Goal: Task Accomplishment & Management: Manage account settings

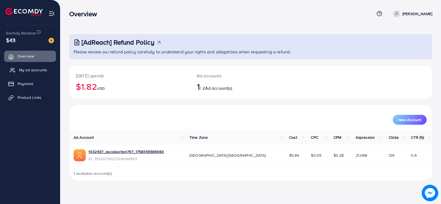
click at [40, 69] on span "My ad accounts" at bounding box center [33, 70] width 28 height 6
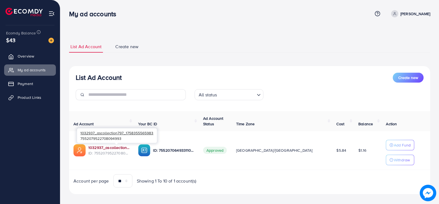
click at [129, 149] on link "1032937_ascollection797_1758355565983" at bounding box center [108, 148] width 41 height 6
click at [112, 149] on link "1032937_ascollection797_1758355565983" at bounding box center [108, 148] width 41 height 6
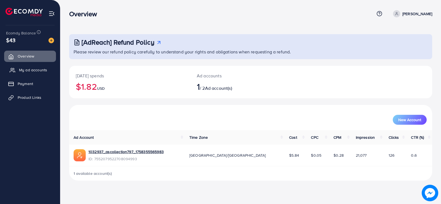
click at [34, 72] on span "My ad accounts" at bounding box center [33, 70] width 28 height 6
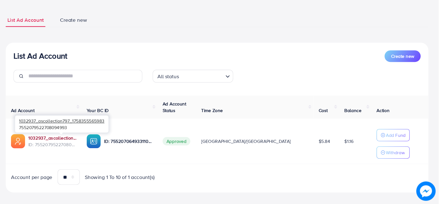
click at [123, 146] on link "1032937_ascollection797_1758355565983" at bounding box center [108, 148] width 41 height 6
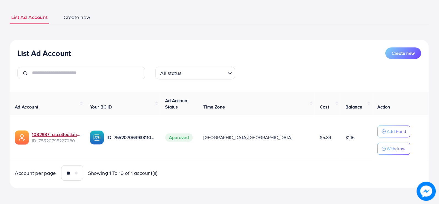
scroll to position [4, 0]
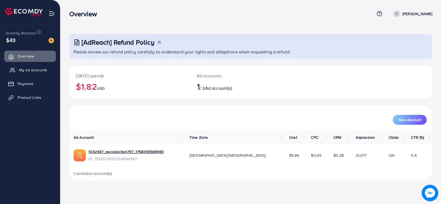
click at [41, 71] on span "My ad accounts" at bounding box center [33, 70] width 28 height 6
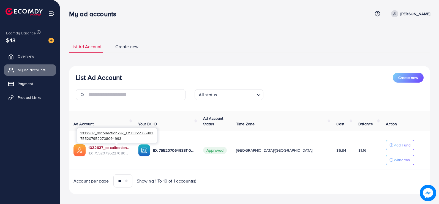
click at [118, 146] on link "1032937_ascollection797_1758355565983" at bounding box center [108, 148] width 41 height 6
click at [34, 95] on span "Product Links" at bounding box center [31, 98] width 24 height 6
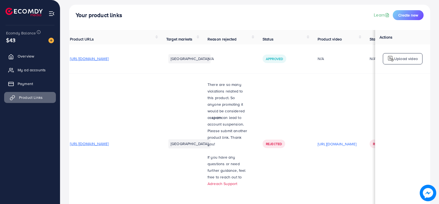
scroll to position [26, 0]
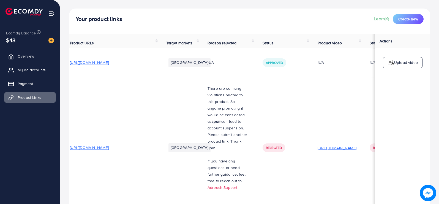
click at [350, 148] on p "https://files.ecomdy.com/videos/bca5626f-dbac-44d3-b64e-15c21b6f3a21-1758626123…" at bounding box center [337, 148] width 39 height 7
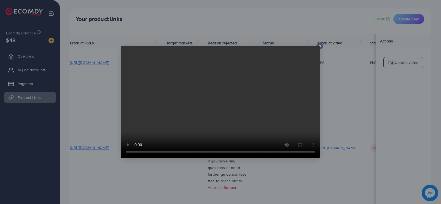
click at [320, 46] on line at bounding box center [319, 46] width 2 height 2
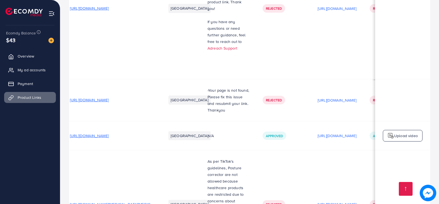
scroll to position [166, 0]
click at [345, 96] on p "https://files.ecomdy.com/videos/7a2ffb50-c25d-44c7-a54a-55ede466904a-1758642988…" at bounding box center [337, 99] width 39 height 7
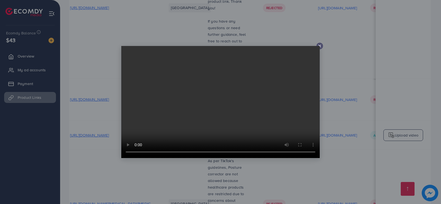
click at [320, 45] on icon at bounding box center [319, 46] width 4 height 4
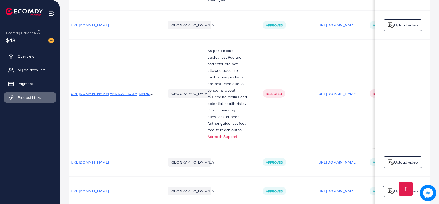
scroll to position [276, 0]
click at [331, 90] on p "https://files.ecomdy.com/videos/0ac087a5-2fce-447b-829d-5740ed9c44ab-1759144387…" at bounding box center [337, 93] width 39 height 7
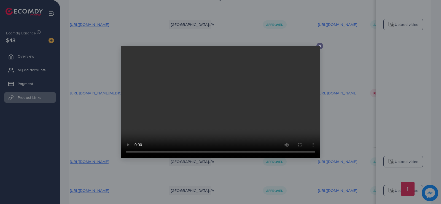
click at [320, 46] on line at bounding box center [319, 46] width 2 height 2
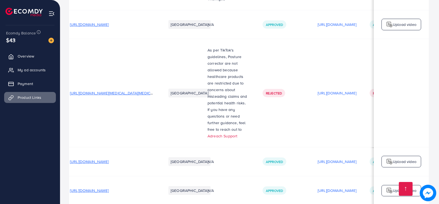
click at [319, 43] on td "https://files.ecomdy.com/videos/0ac087a5-2fce-447b-829d-5740ed9c44ab-1759144387…" at bounding box center [337, 93] width 52 height 108
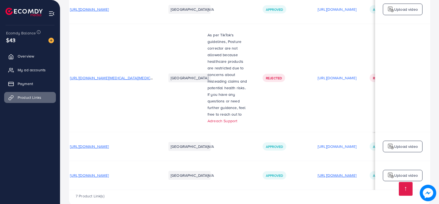
click at [329, 172] on p "https://files.ecomdy.com/videos/fd5d3943-f2ad-4495-96bc-be9b5116f108-1759237705…" at bounding box center [337, 175] width 39 height 7
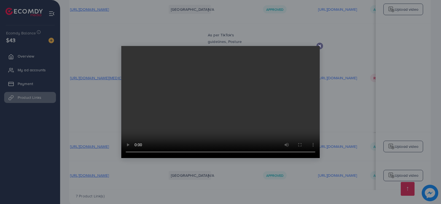
click at [320, 46] on icon at bounding box center [319, 46] width 4 height 4
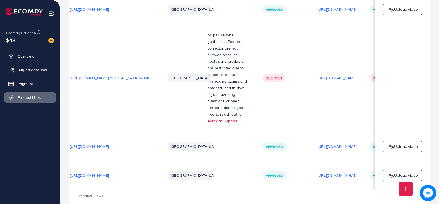
click at [40, 71] on span "My ad accounts" at bounding box center [33, 70] width 28 height 6
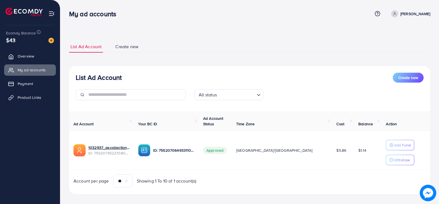
click at [337, 151] on span "$5.86" at bounding box center [342, 151] width 10 height 6
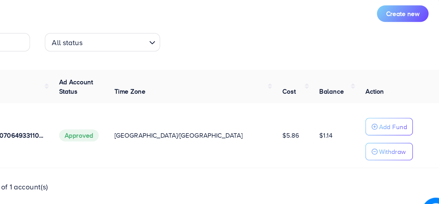
scroll to position [2, 0]
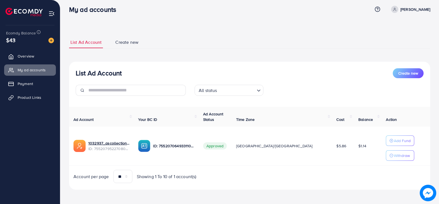
scroll to position [4, 0]
drag, startPoint x: 37, startPoint y: 41, endPoint x: 21, endPoint y: 59, distance: 23.2
click at [21, 59] on span "Overview" at bounding box center [27, 56] width 17 height 6
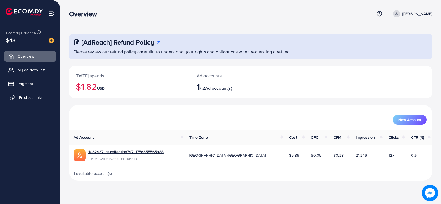
click at [37, 96] on span "Product Links" at bounding box center [31, 98] width 24 height 6
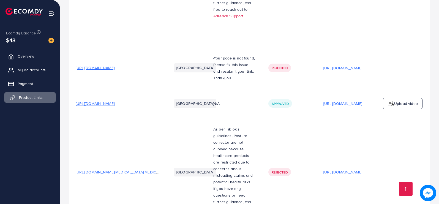
scroll to position [196, 0]
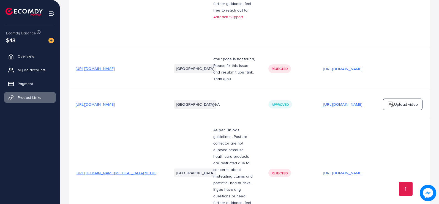
click at [361, 101] on p "[URL][DOMAIN_NAME]" at bounding box center [343, 104] width 39 height 7
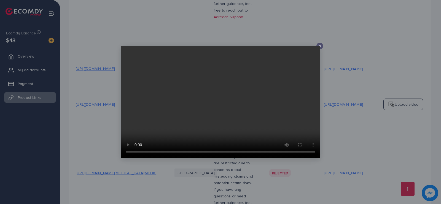
click at [318, 43] on div at bounding box center [319, 46] width 7 height 7
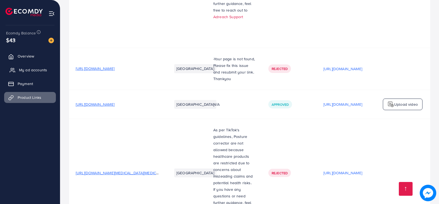
click at [39, 72] on span "My ad accounts" at bounding box center [33, 70] width 28 height 6
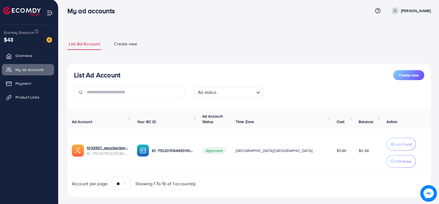
scroll to position [4, 0]
